Goal: Task Accomplishment & Management: Manage account settings

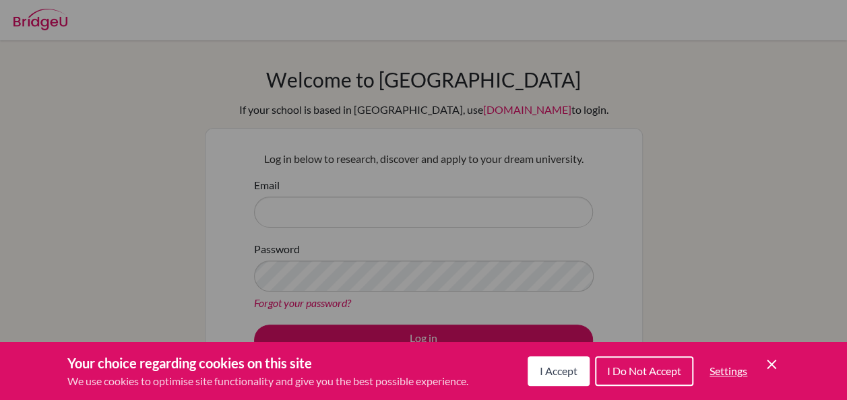
click at [550, 376] on span "I Accept" at bounding box center [559, 371] width 38 height 13
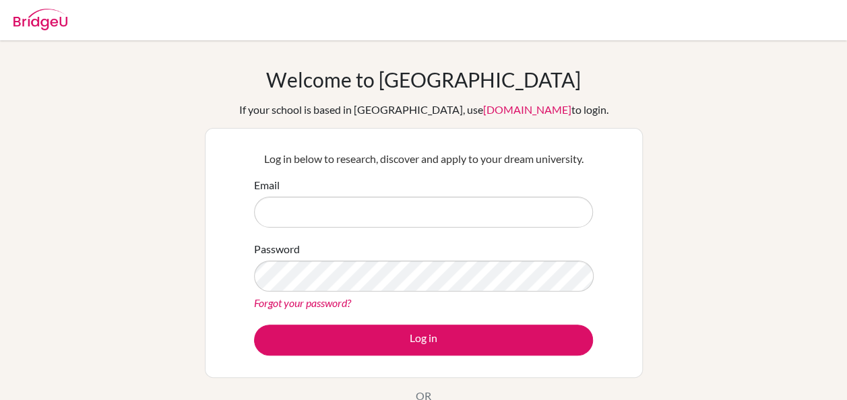
scroll to position [60, 0]
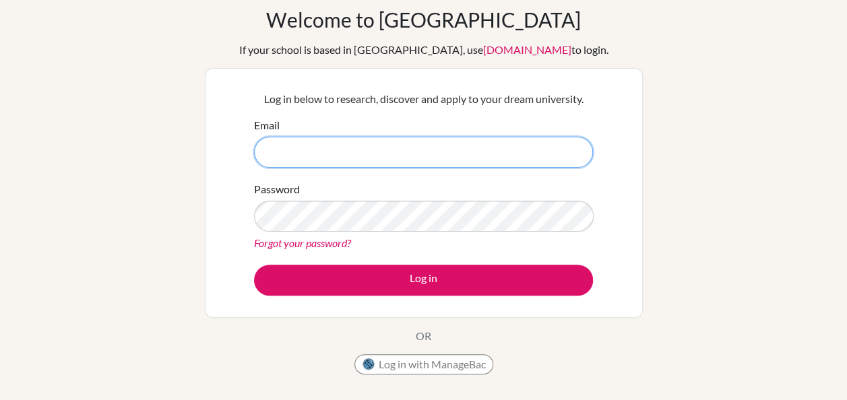
click at [548, 156] on input "Email" at bounding box center [423, 152] width 339 height 31
type input "DIA220325@diaestudents.com"
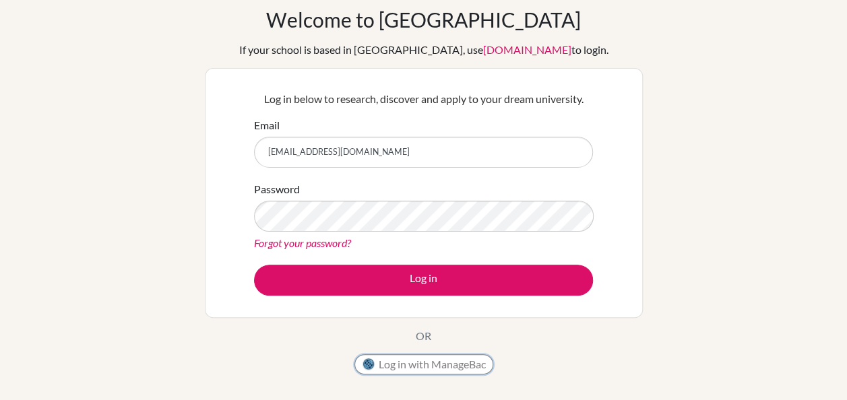
click at [437, 358] on button "Log in with ManageBac" at bounding box center [423, 364] width 139 height 20
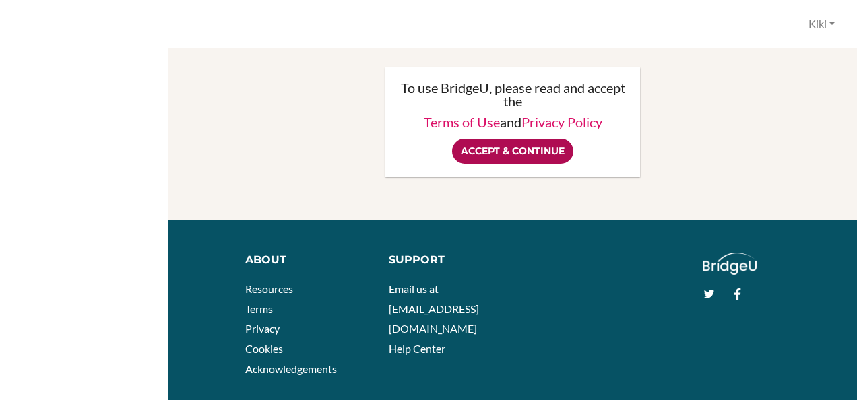
scroll to position [42, 0]
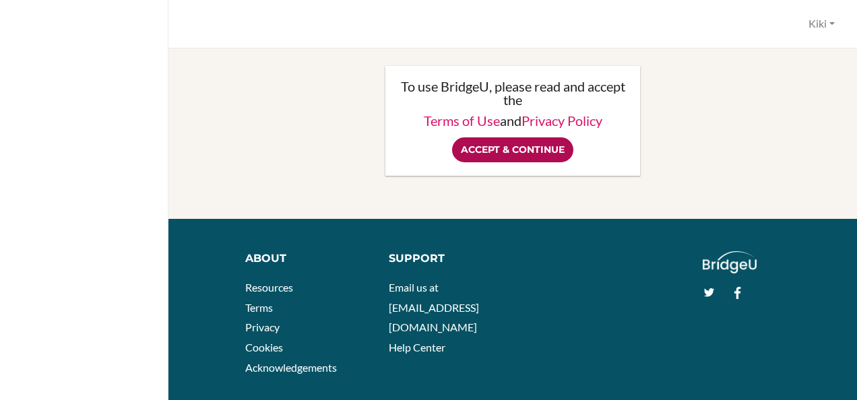
click at [503, 153] on input "Accept & Continue" at bounding box center [512, 149] width 121 height 25
